Goal: Subscribe to service/newsletter

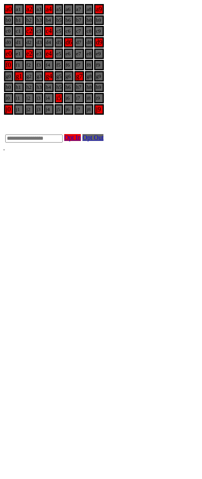
click at [51, 143] on input "text" at bounding box center [33, 139] width 57 height 8
type input "**"
click at [81, 141] on link "Opt In" at bounding box center [72, 137] width 17 height 7
